Goal: Task Accomplishment & Management: Manage account settings

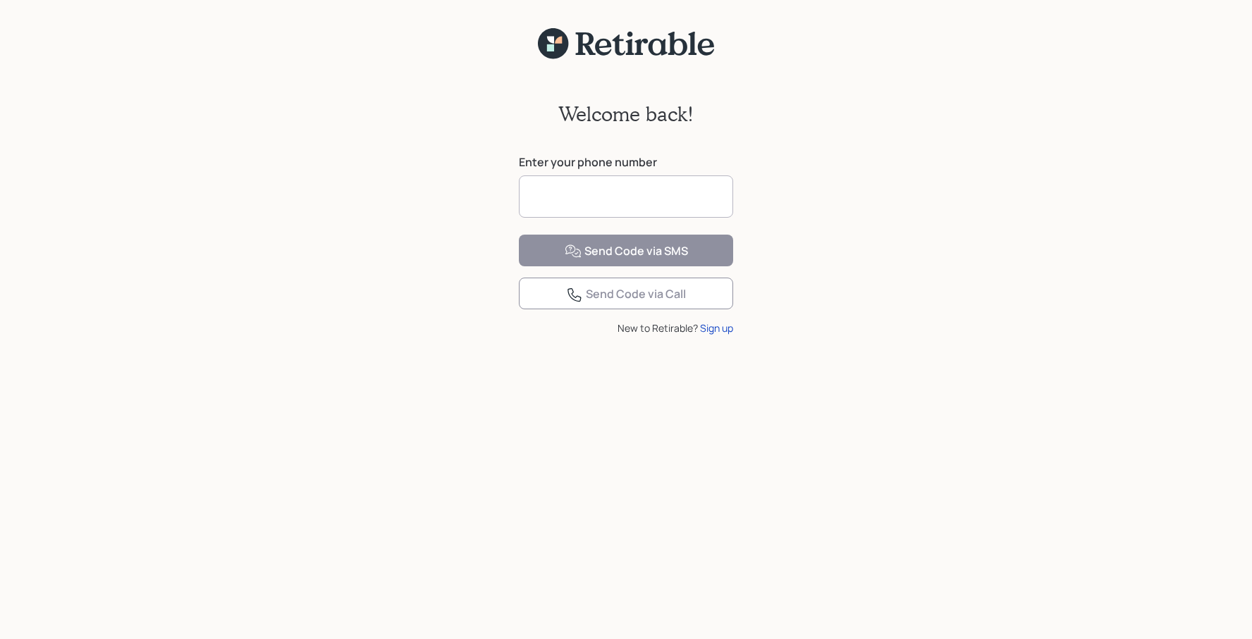
click at [584, 198] on input at bounding box center [626, 197] width 214 height 42
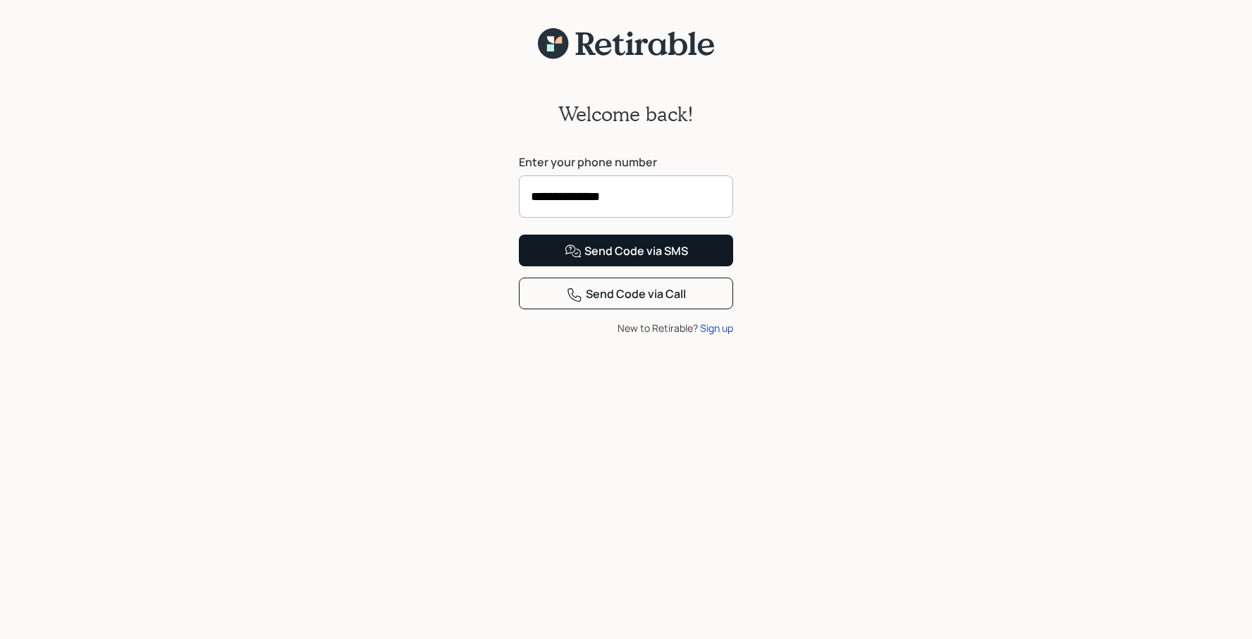
type input "**********"
click at [628, 260] on div "Send Code via SMS" at bounding box center [626, 251] width 123 height 17
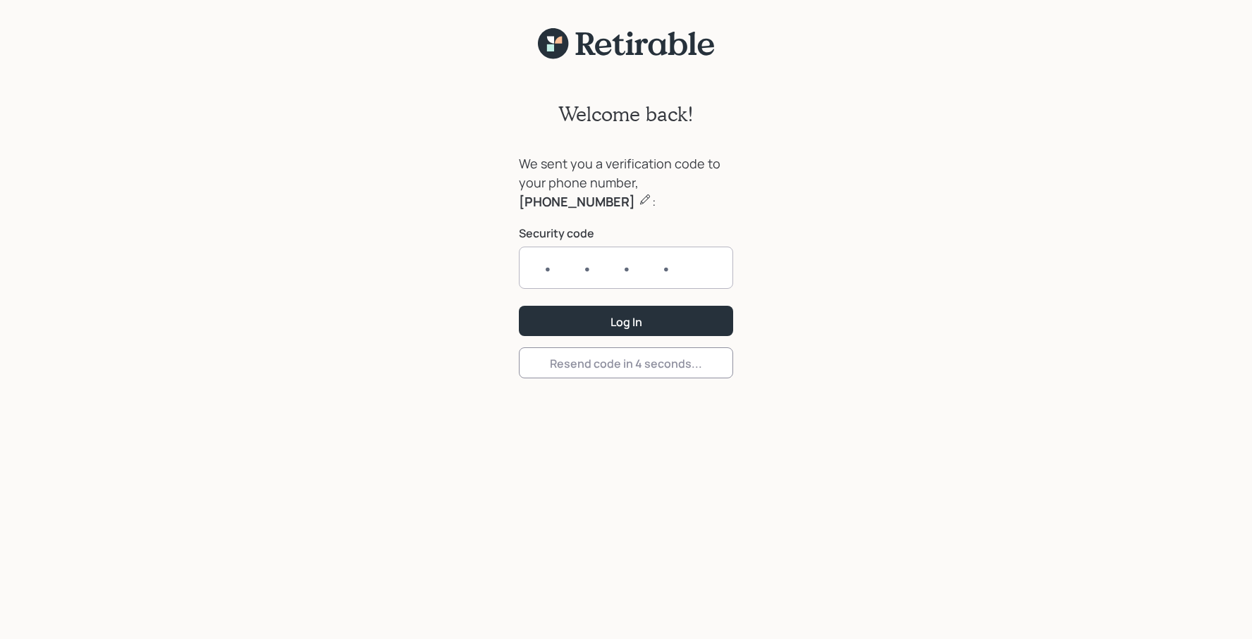
click at [586, 283] on input "text" at bounding box center [626, 268] width 214 height 42
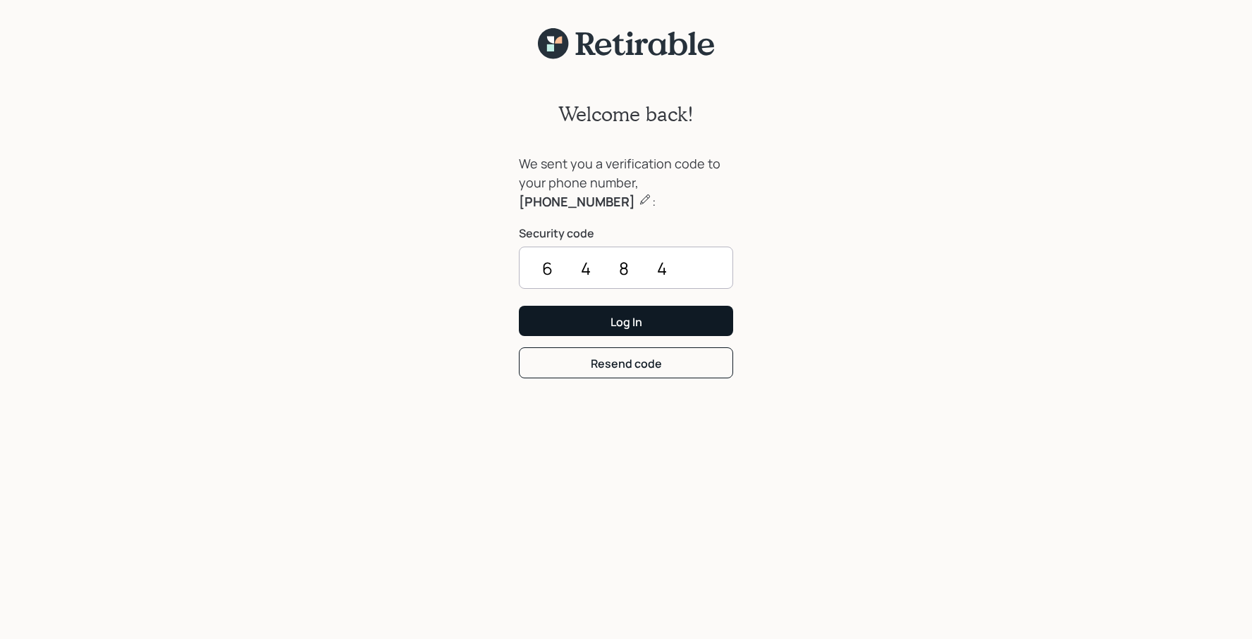
type input "6484"
click at [622, 316] on div "Log In" at bounding box center [626, 322] width 32 height 16
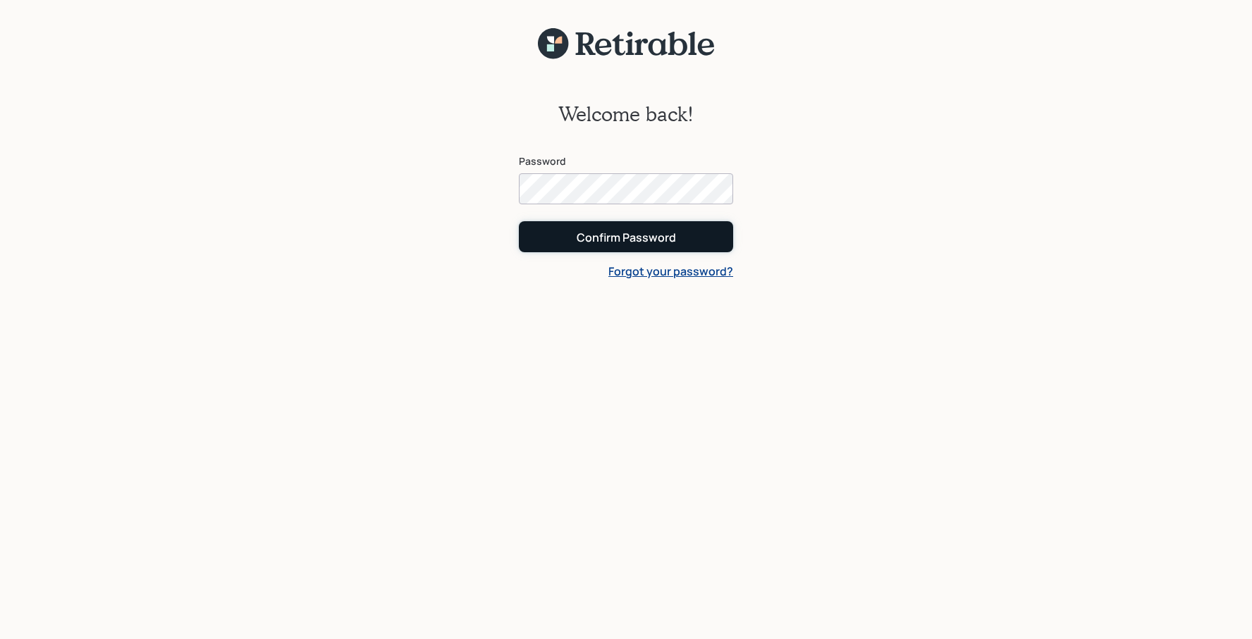
click at [666, 240] on div "Confirm Password" at bounding box center [626, 238] width 99 height 16
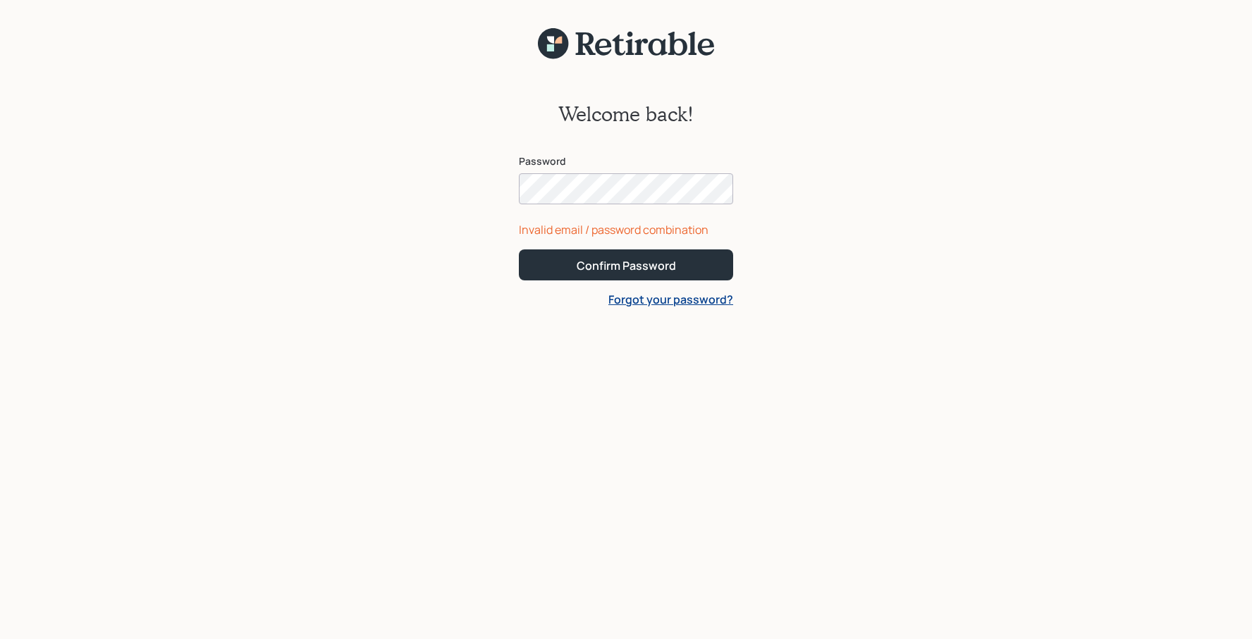
click at [496, 184] on div "Welcome back! Password Invalid email / password combination Confirm Password Fo…" at bounding box center [626, 358] width 1252 height 597
click at [502, 190] on div "Welcome back! Password Invalid email / password combination Confirm Password Fo…" at bounding box center [626, 358] width 1252 height 597
click at [591, 265] on div "Confirm Password" at bounding box center [626, 266] width 99 height 16
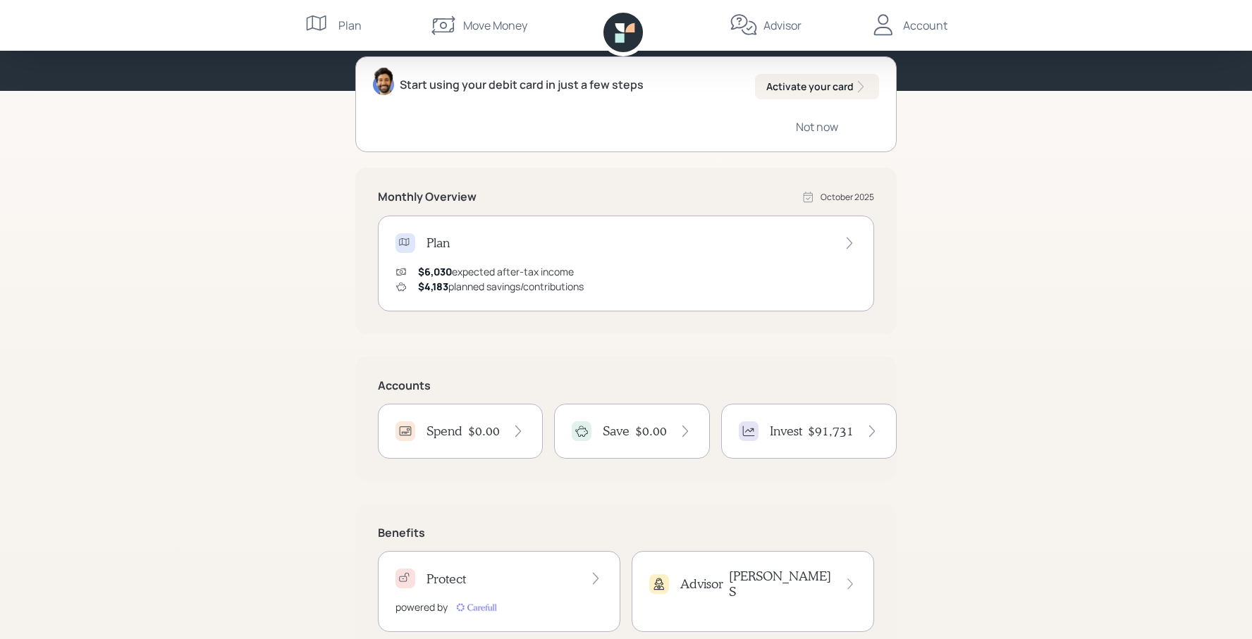
scroll to position [181, 0]
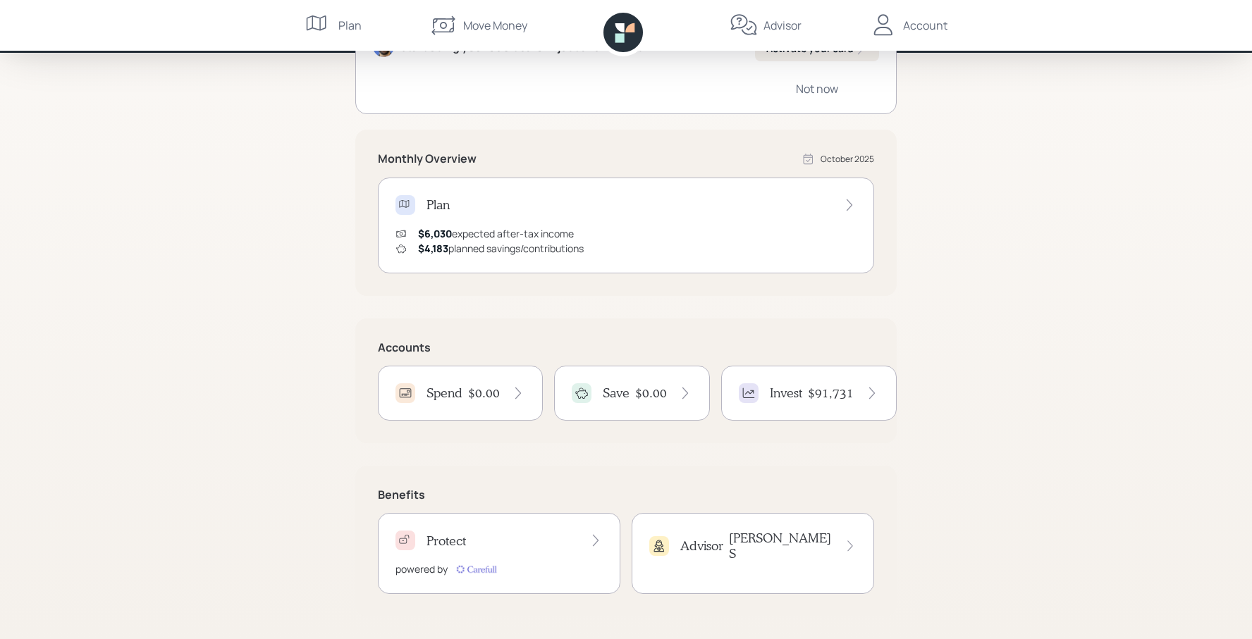
click at [770, 402] on div "Invest" at bounding box center [770, 393] width 63 height 20
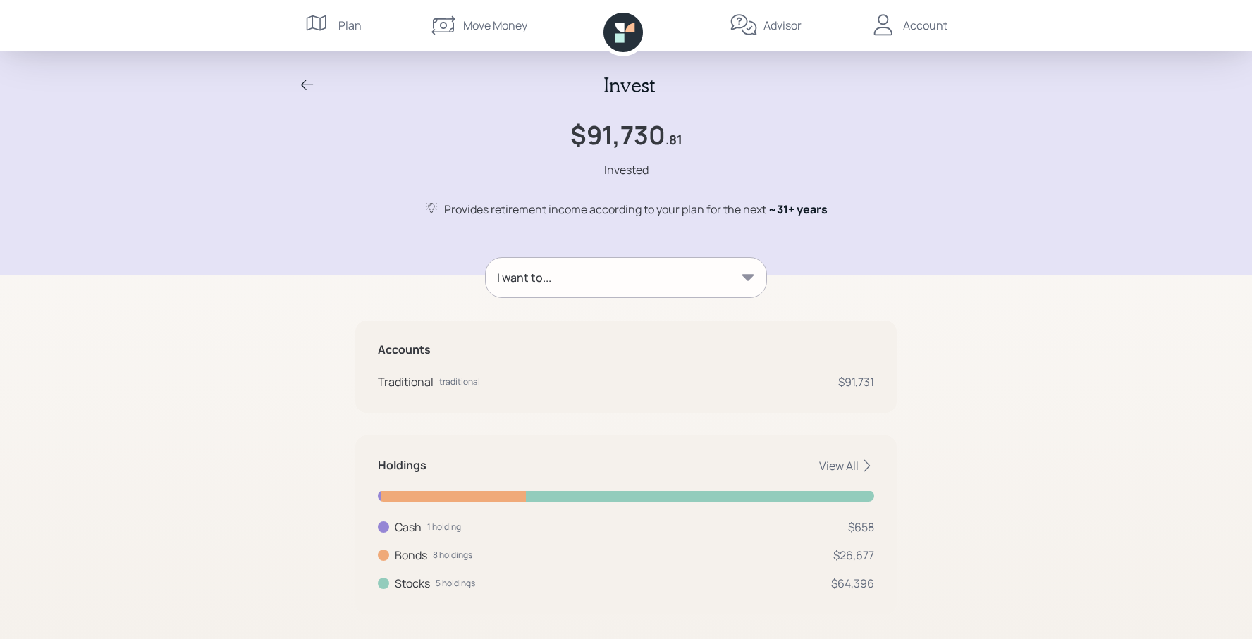
scroll to position [15, 0]
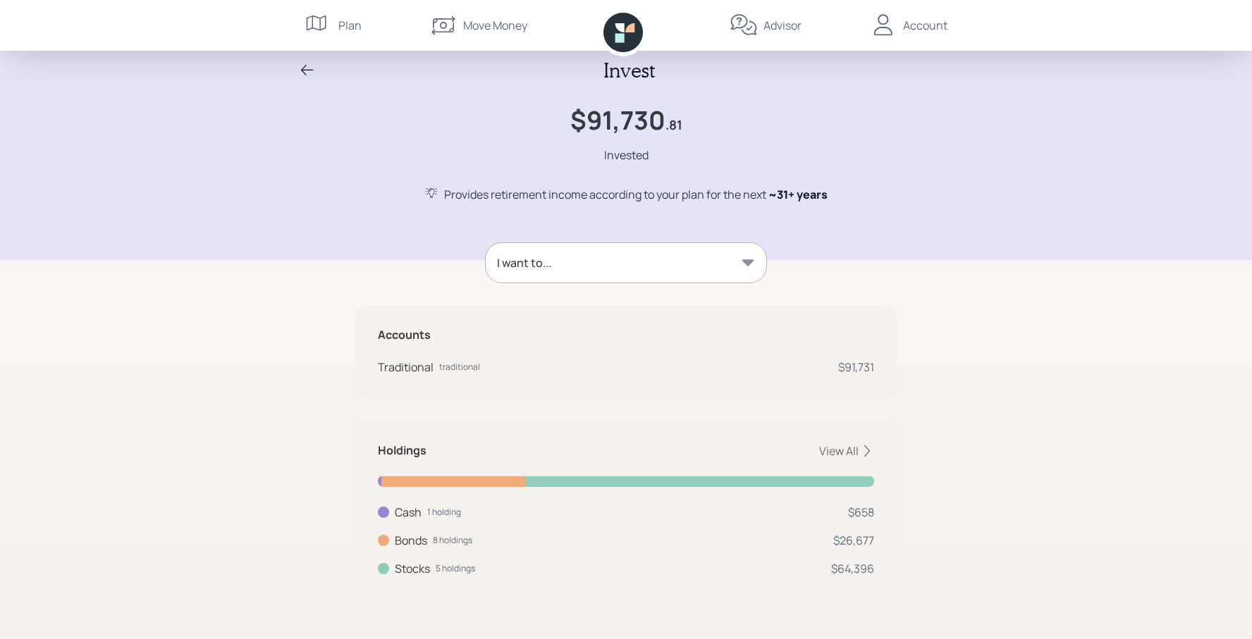
click at [307, 70] on icon at bounding box center [307, 70] width 17 height 17
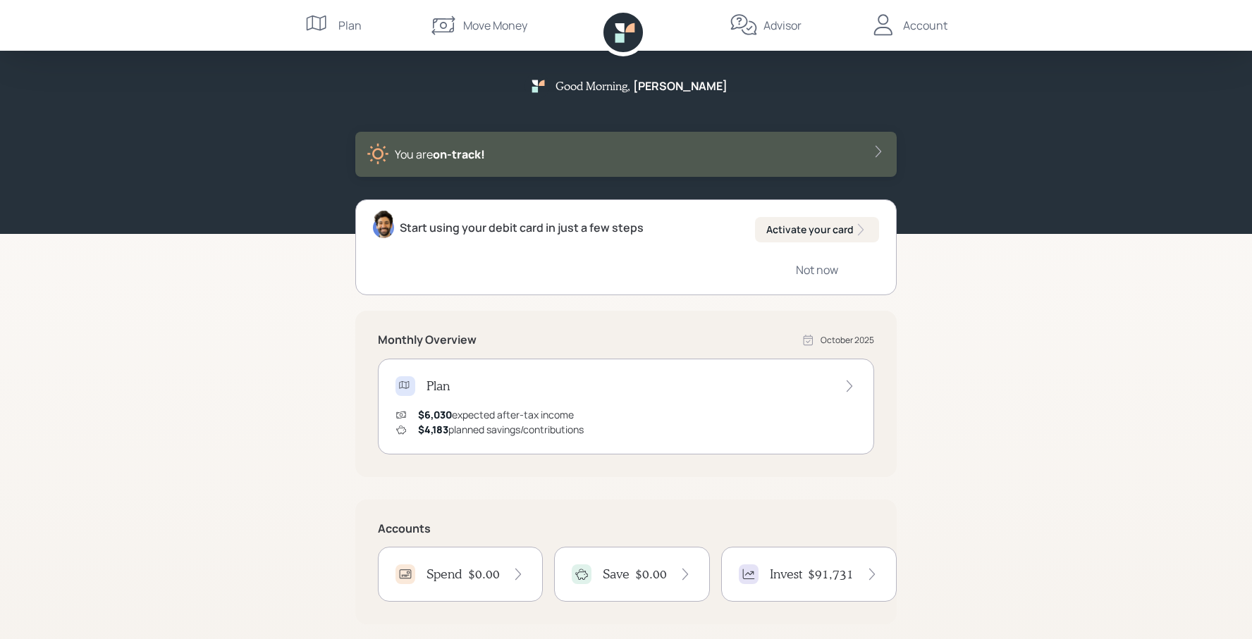
click at [851, 388] on icon at bounding box center [849, 386] width 14 height 14
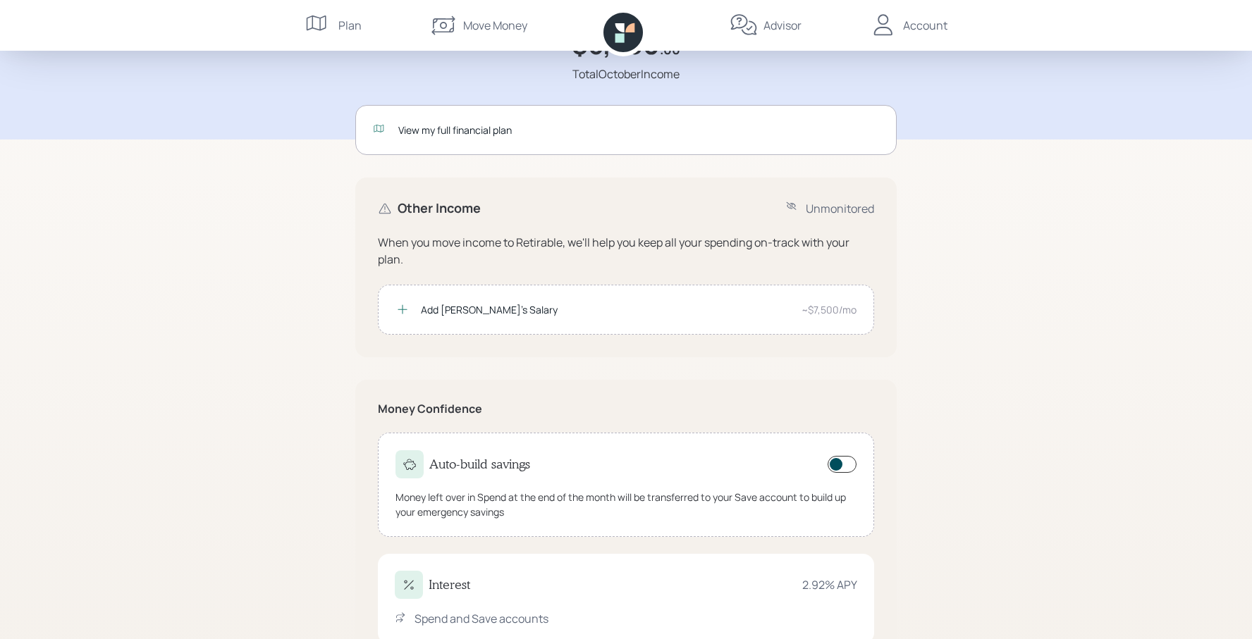
scroll to position [82, 0]
click at [929, 25] on div "Account" at bounding box center [925, 25] width 44 height 17
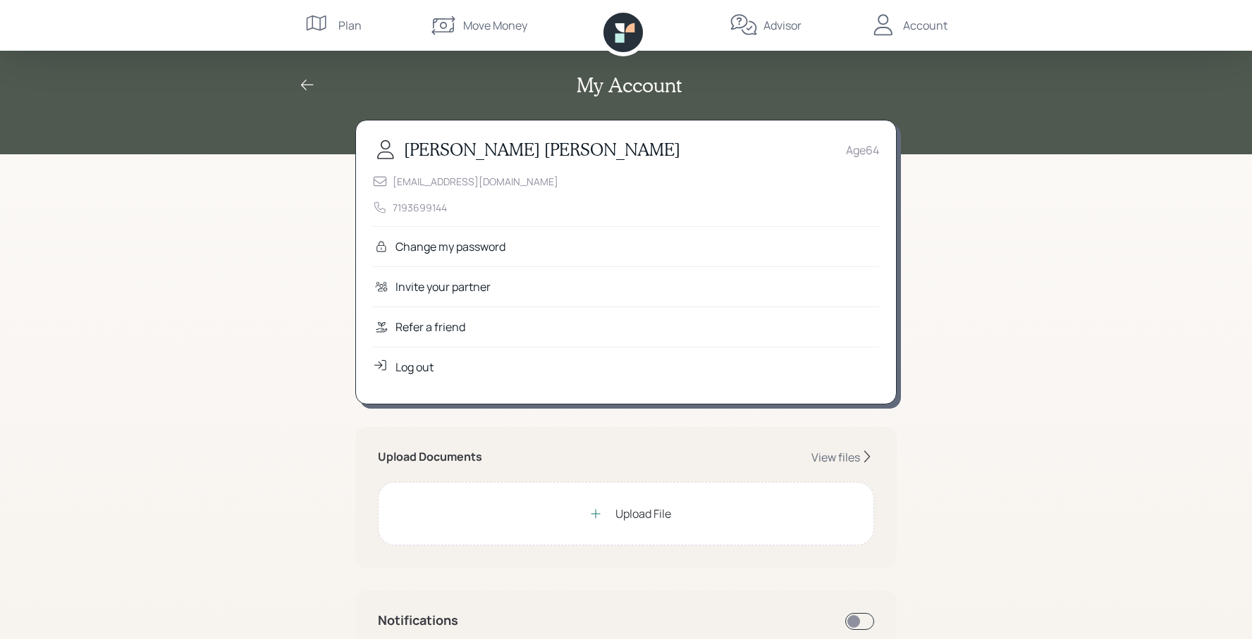
click at [412, 376] on div "Log out" at bounding box center [626, 367] width 506 height 40
